Goal: Transaction & Acquisition: Purchase product/service

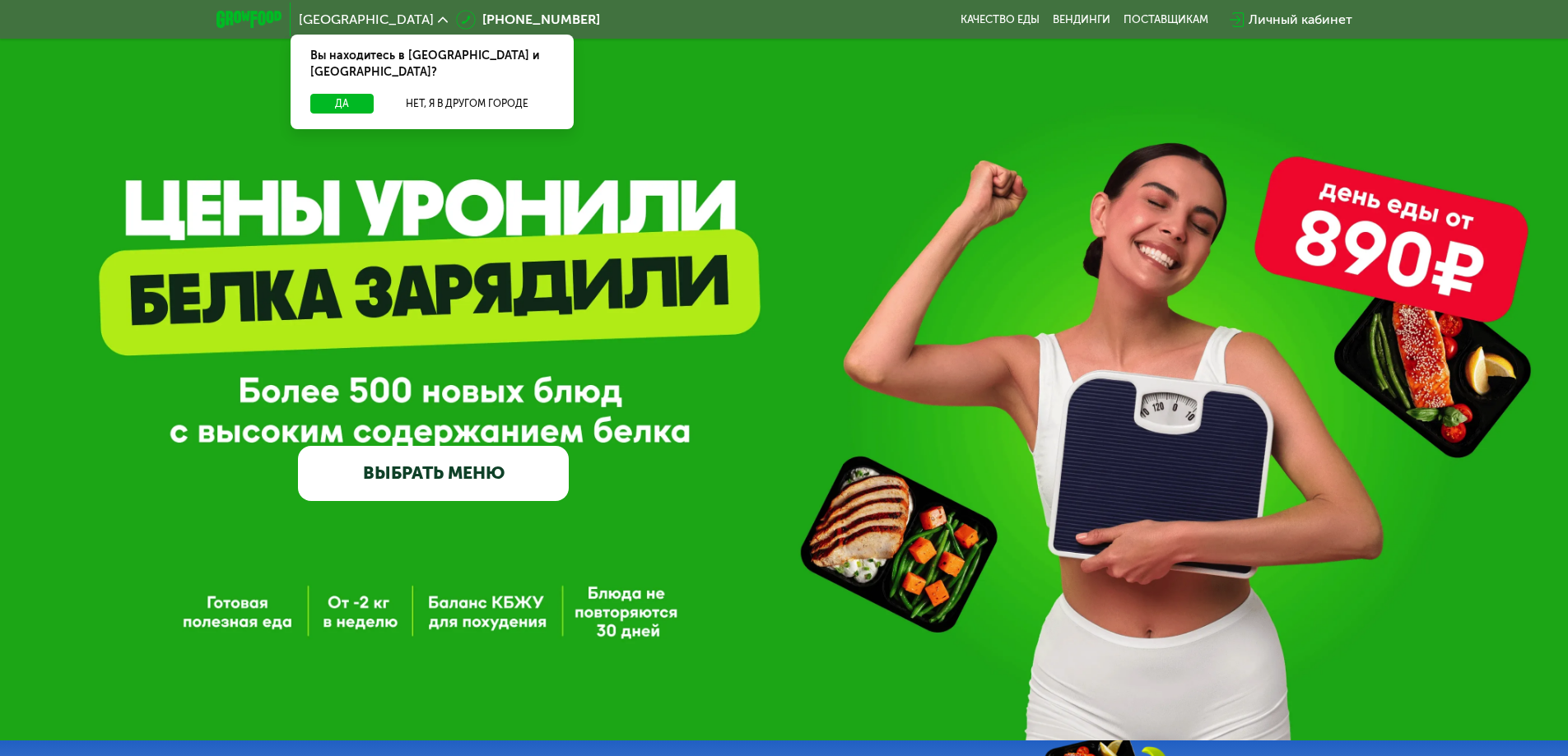
click at [1300, 19] on div "Личный кабинет" at bounding box center [1300, 19] width 103 height 19
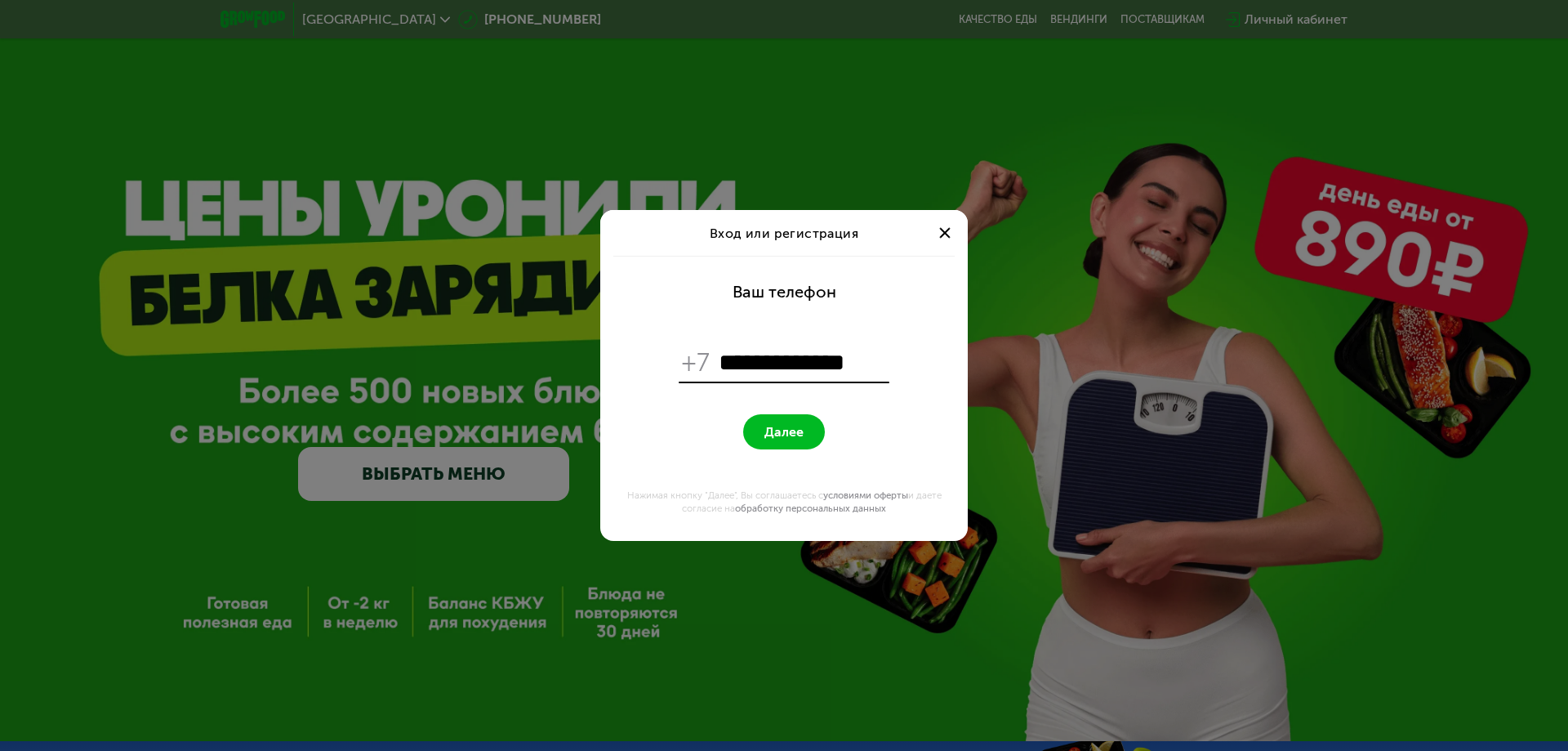
type input "**********"
click at [779, 429] on span "Далее" at bounding box center [784, 432] width 39 height 15
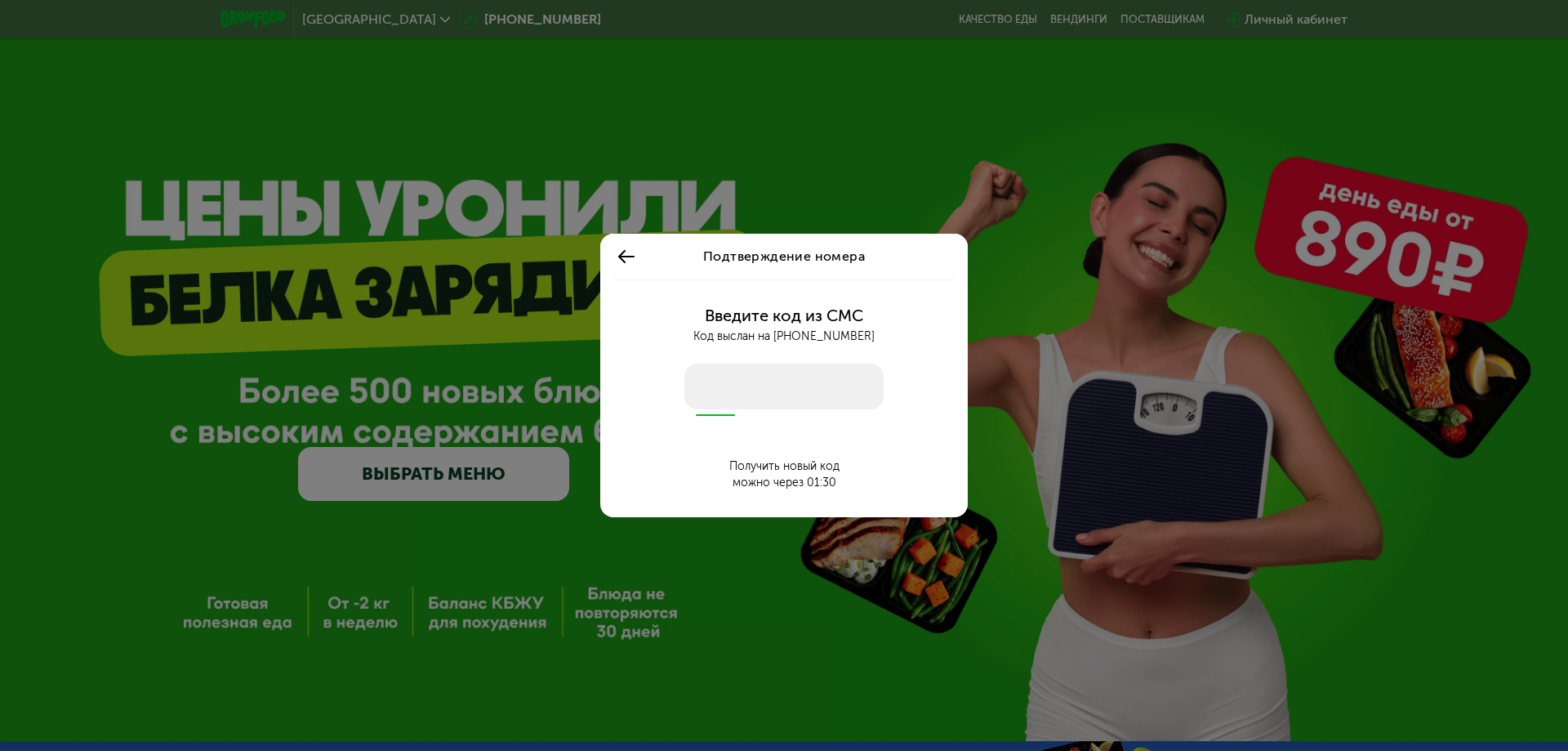
click at [769, 391] on input "number" at bounding box center [784, 386] width 199 height 46
click at [764, 386] on input "number" at bounding box center [784, 386] width 199 height 46
type input "****"
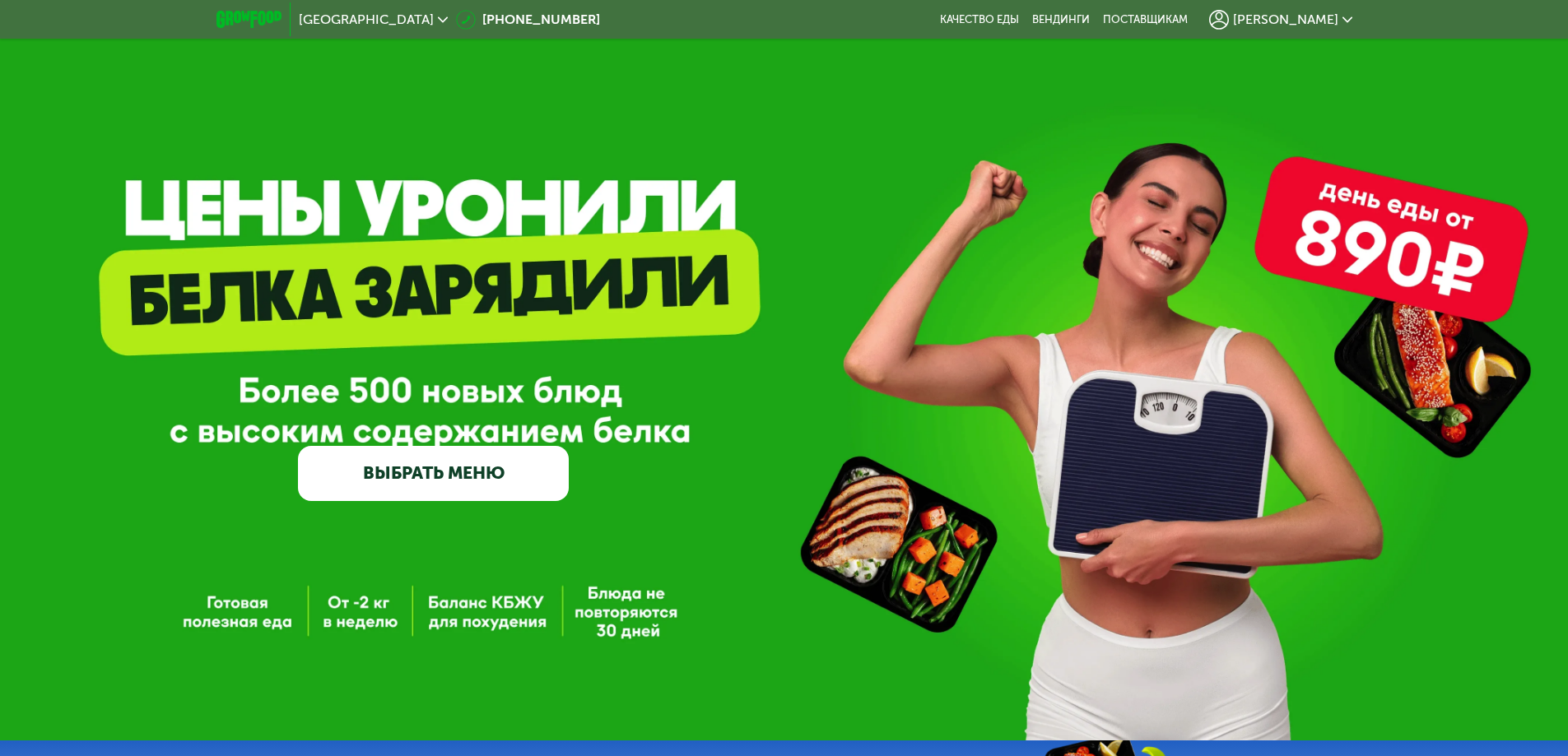
click at [1307, 14] on span "[PERSON_NAME]" at bounding box center [1284, 20] width 105 height 14
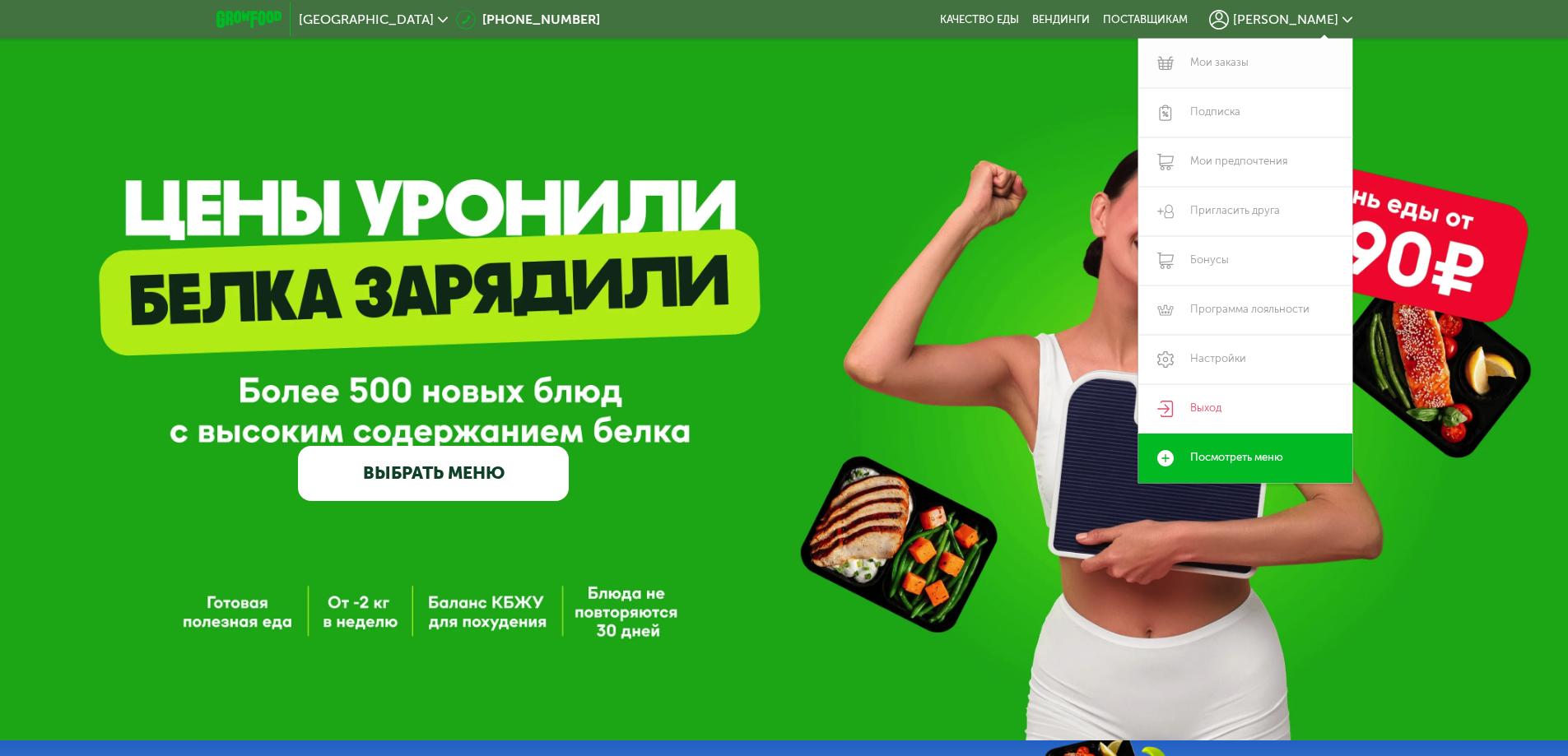
click at [1224, 62] on link "Мои заказы" at bounding box center [1245, 63] width 214 height 49
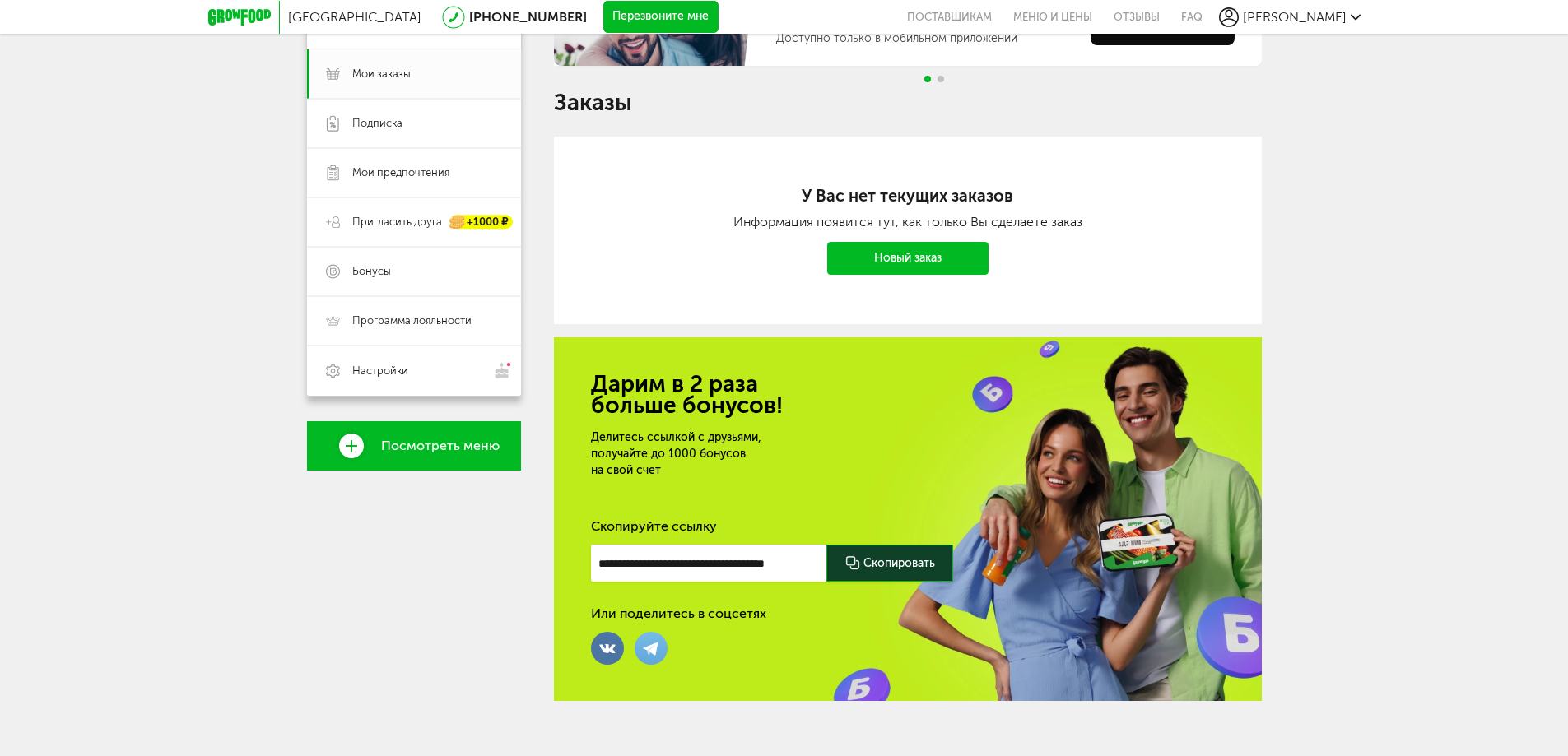
click at [425, 439] on span "Посмотреть меню" at bounding box center [440, 446] width 119 height 14
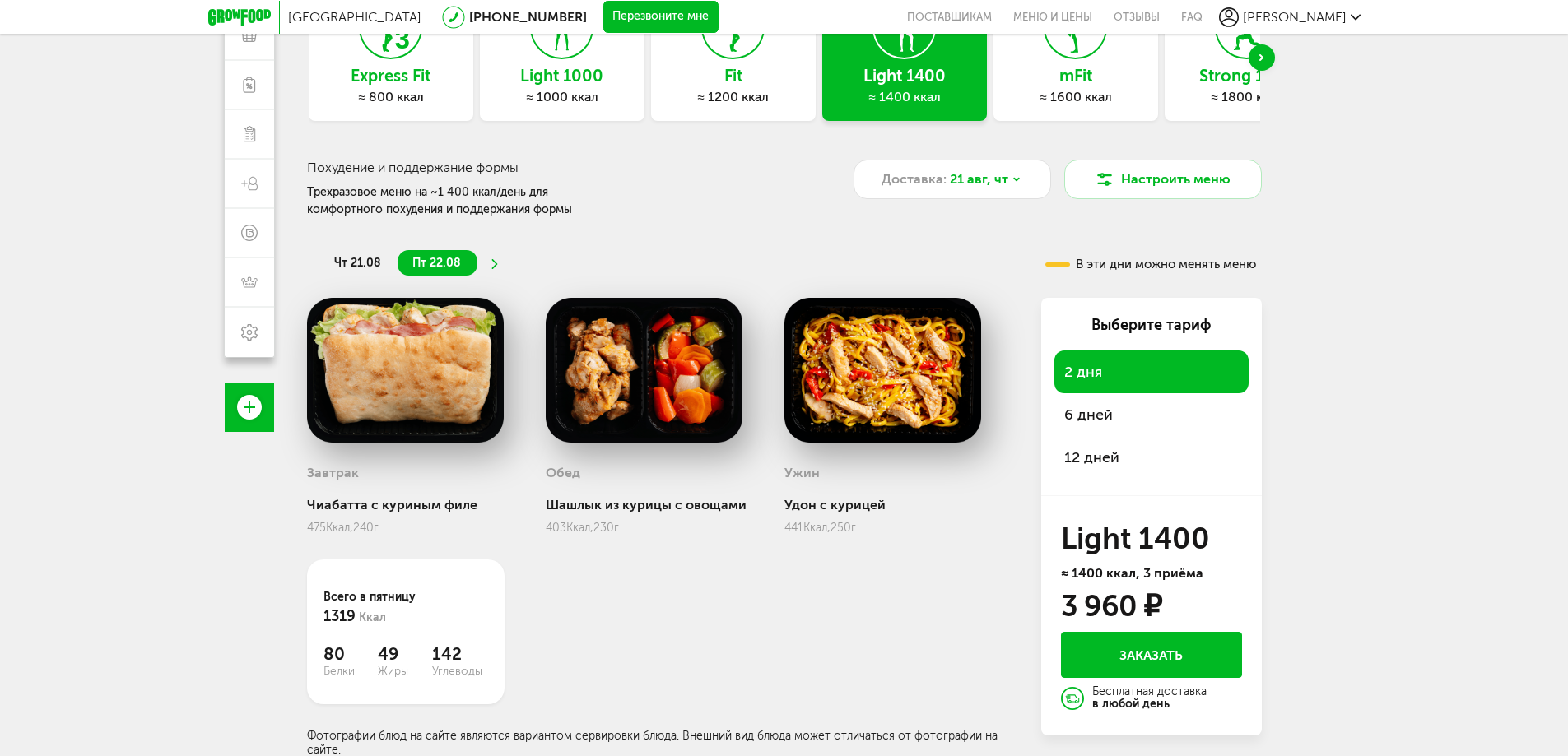
scroll to position [151, 0]
click at [1130, 655] on button "Заказать" at bounding box center [1151, 654] width 181 height 46
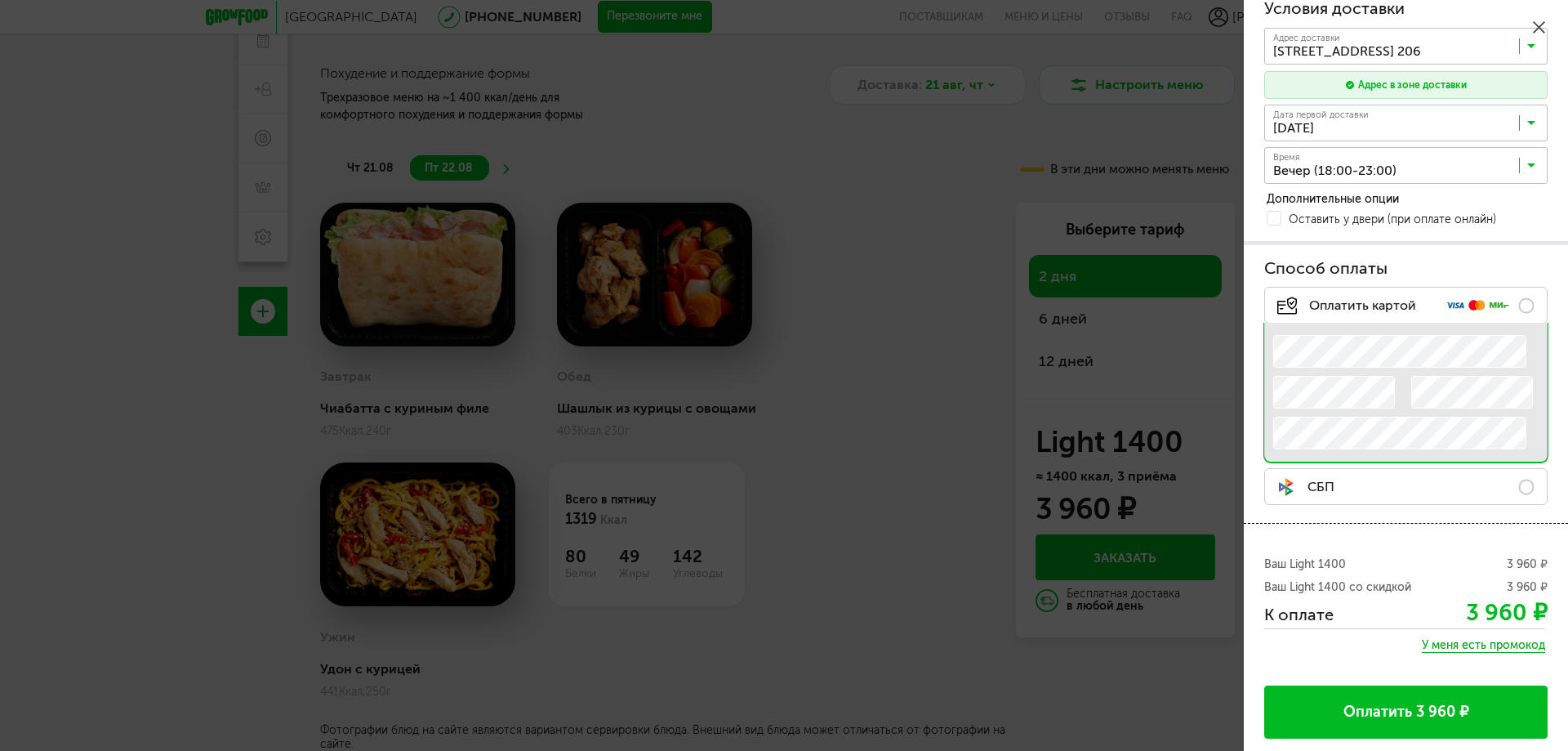
scroll to position [71, 0]
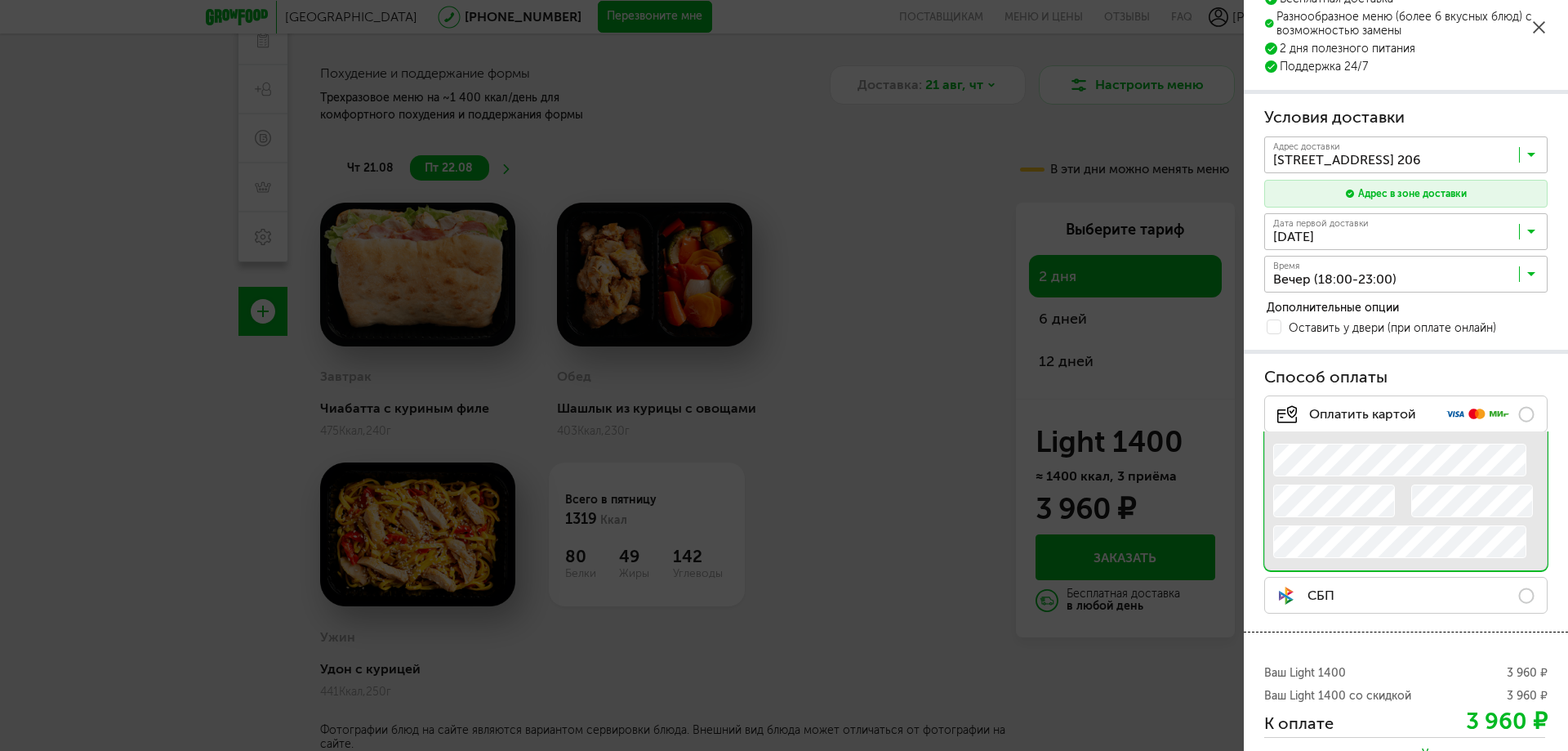
click at [1367, 591] on label "СБП" at bounding box center [1406, 595] width 284 height 36
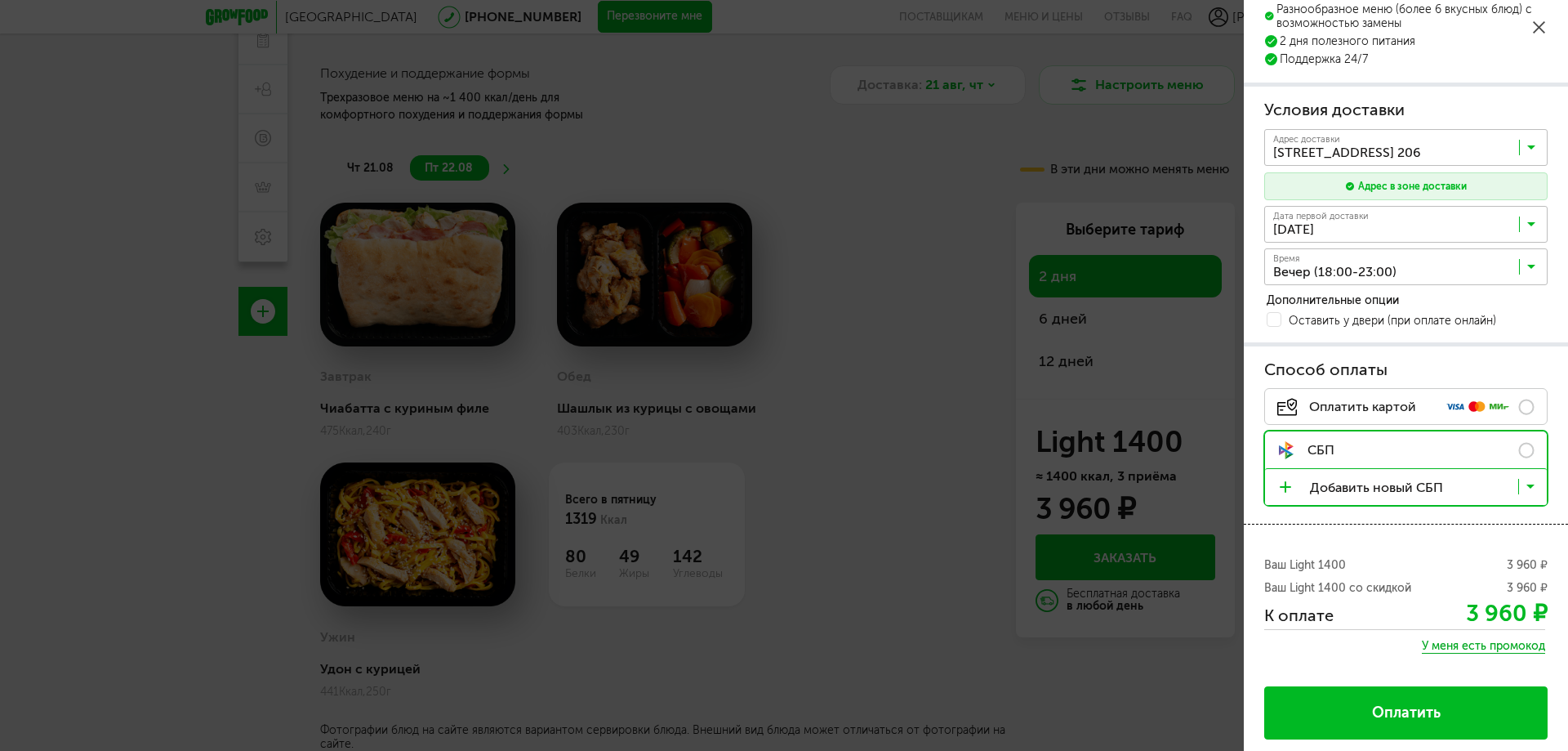
scroll to position [80, 0]
click at [1398, 714] on span "Оплатить" at bounding box center [1407, 712] width 69 height 16
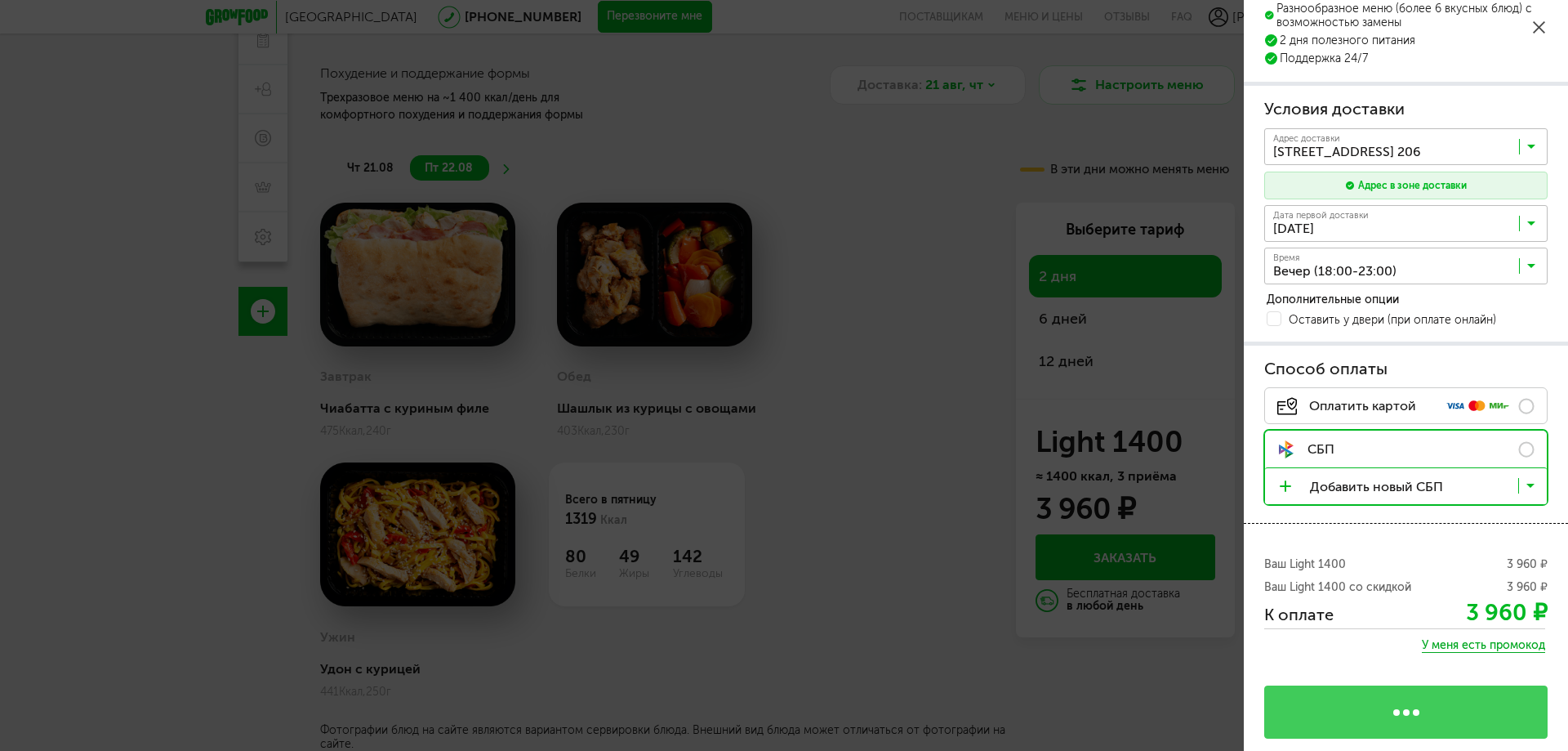
scroll to position [0, 0]
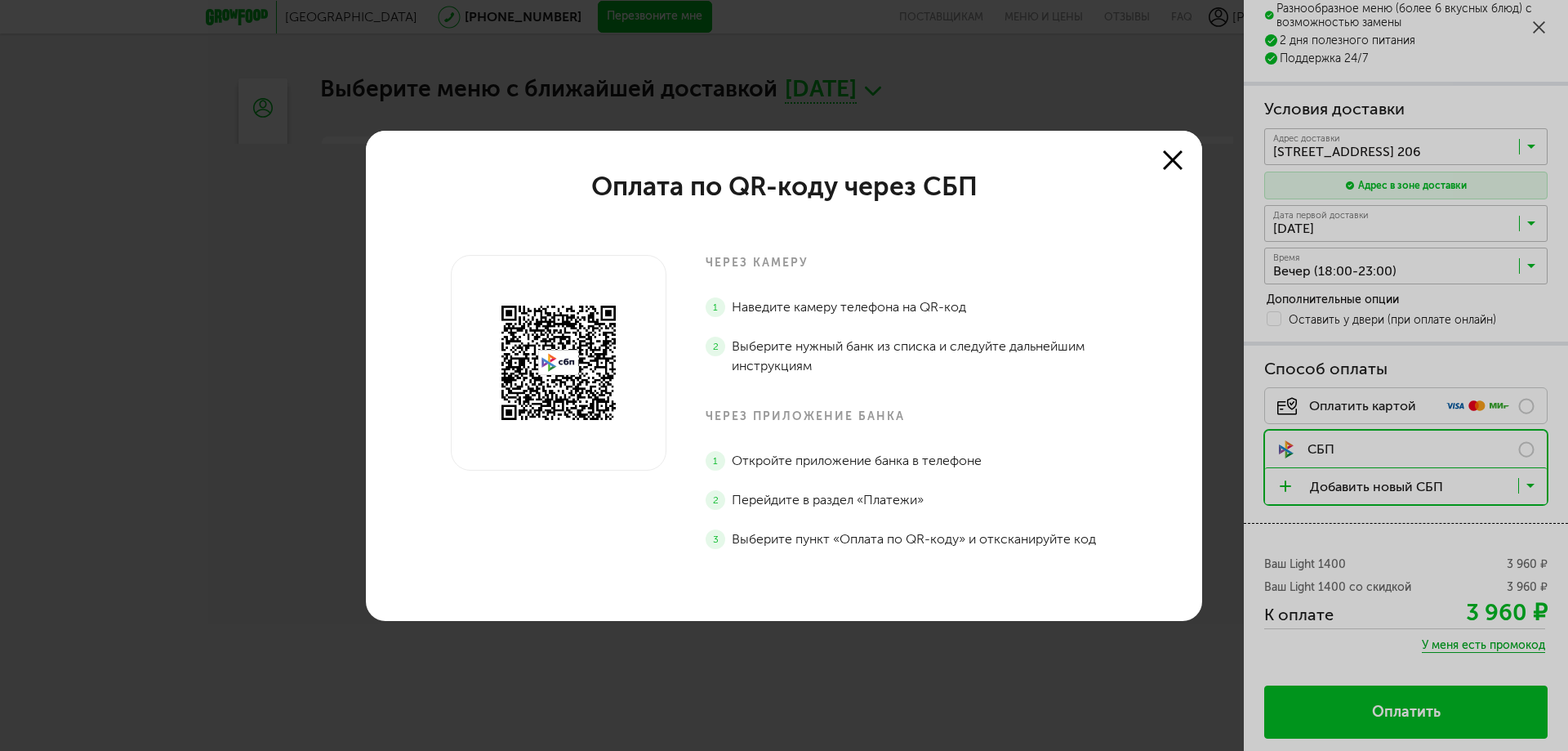
click at [1162, 158] on button at bounding box center [1173, 160] width 33 height 33
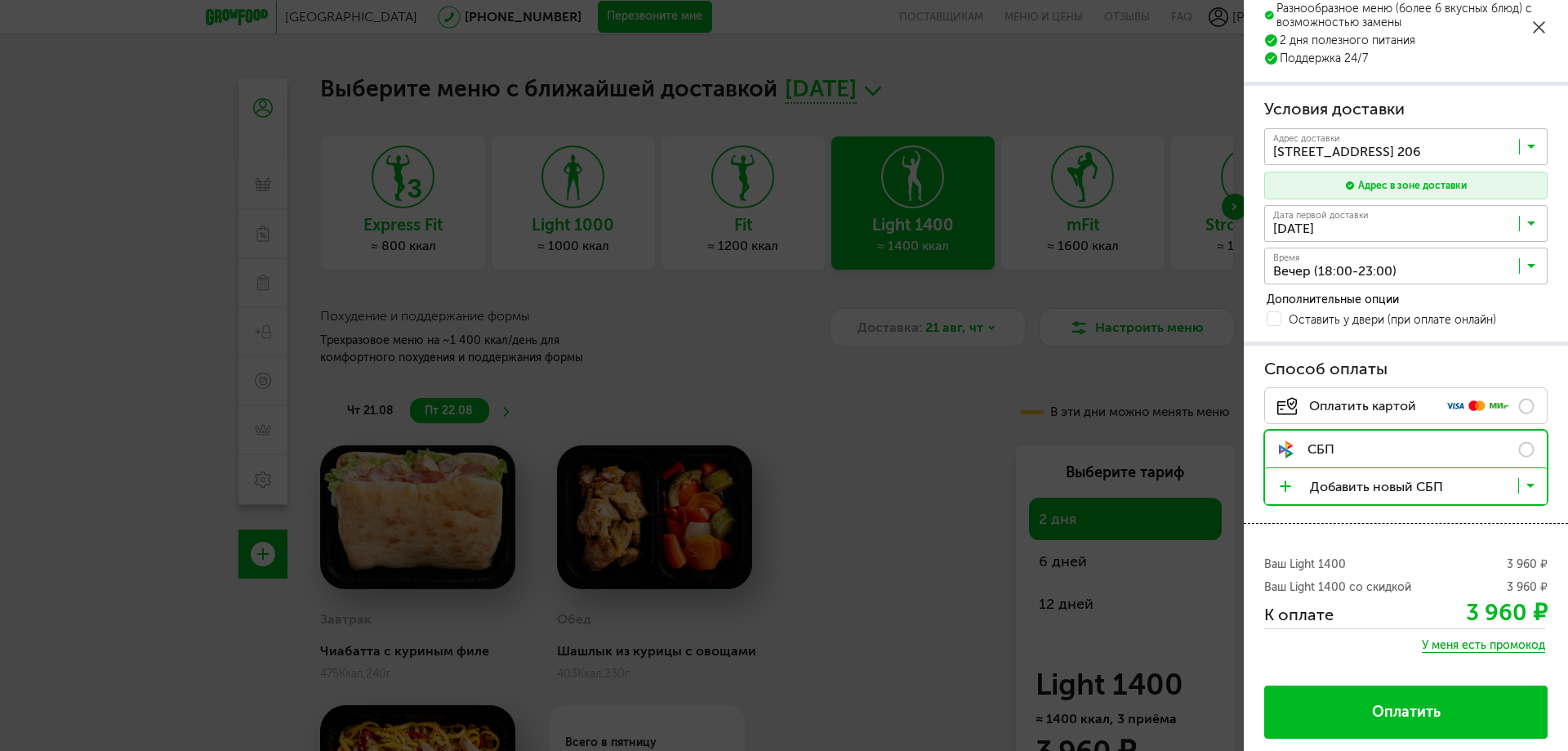
click at [885, 469] on body "Москва [PHONE_NUMBER] Перезвоните мне поставщикам Меню и цены Отзывы FAQ [PERSO…" at bounding box center [784, 447] width 1568 height 895
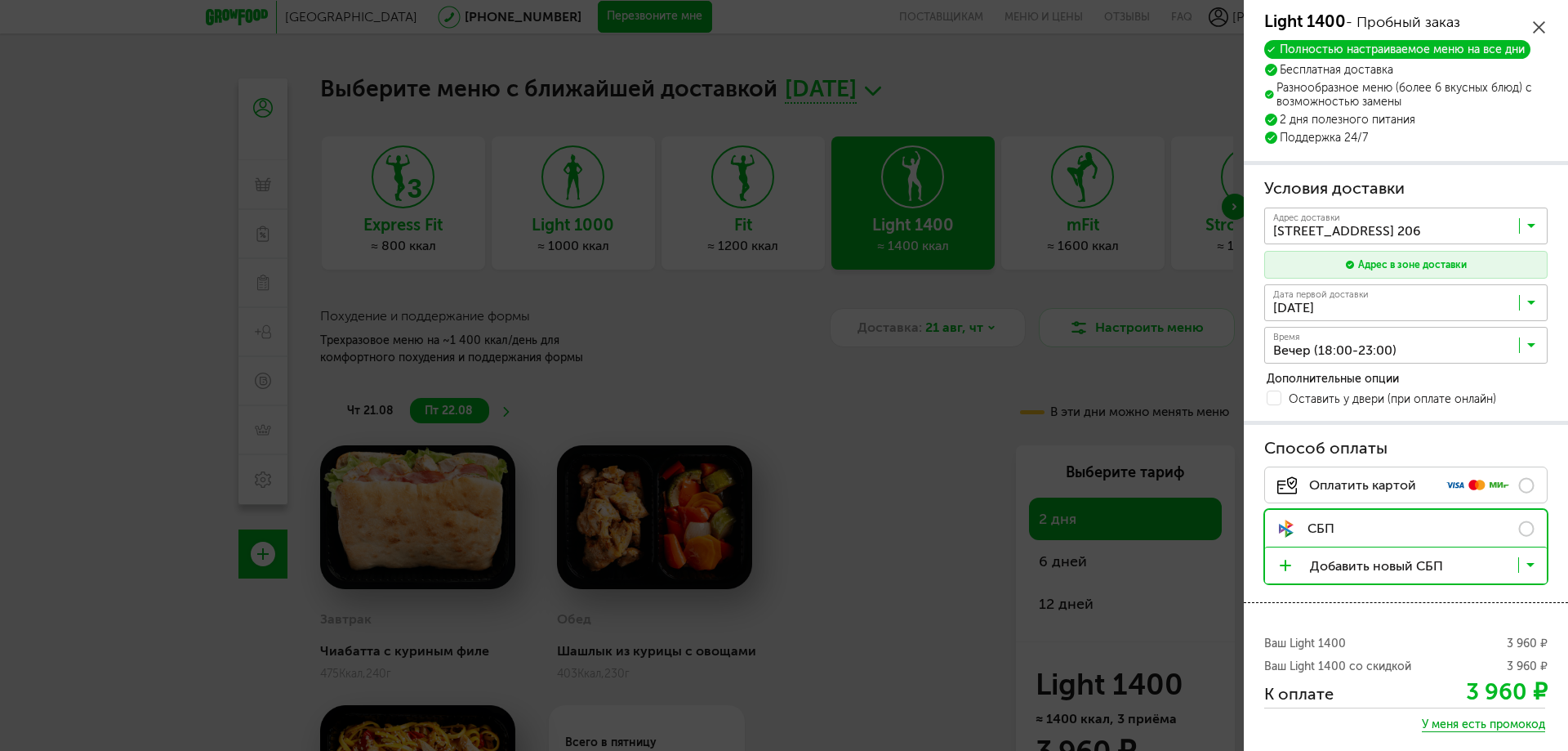
click at [1540, 27] on icon at bounding box center [1539, 27] width 12 height 12
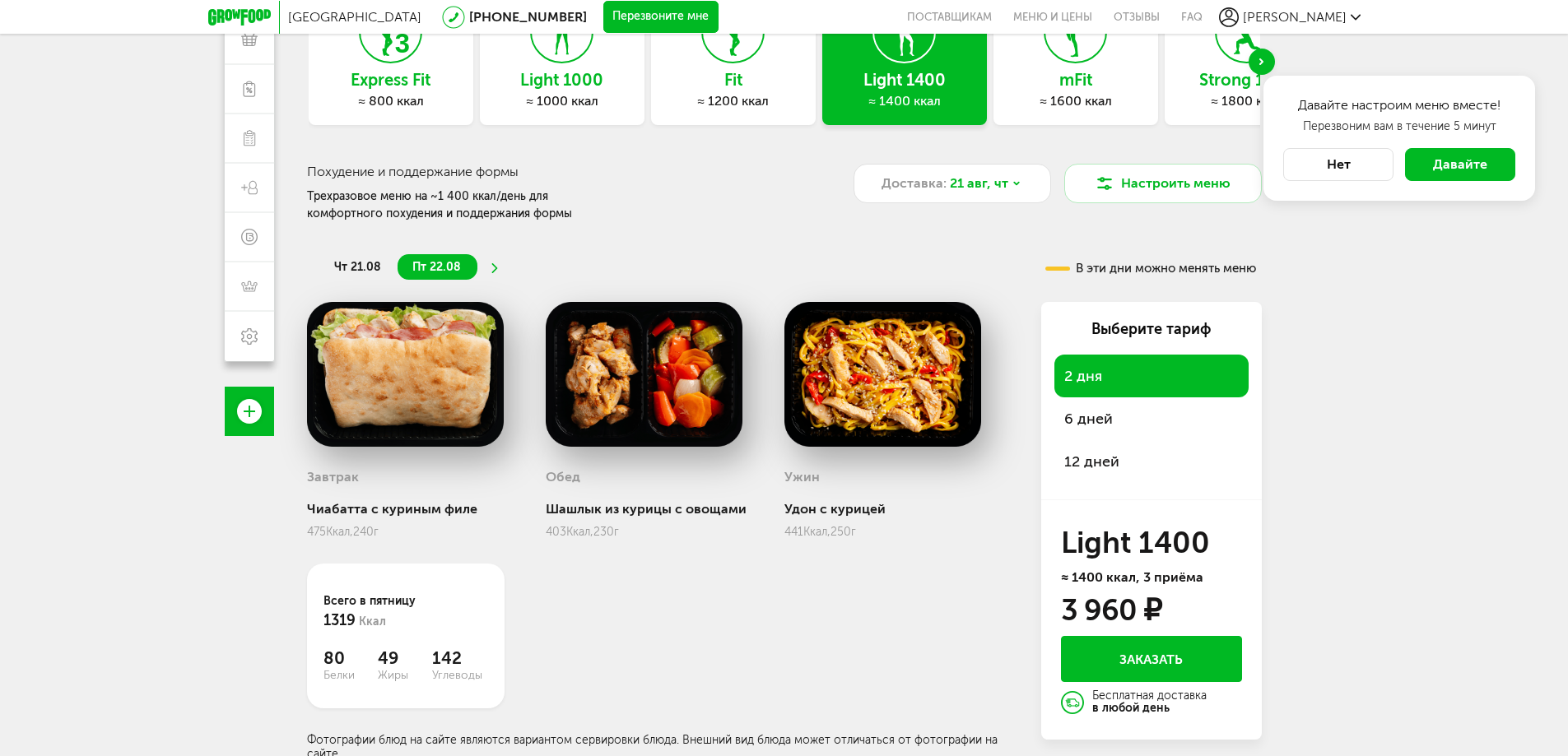
scroll to position [151, 0]
